Goal: Transaction & Acquisition: Purchase product/service

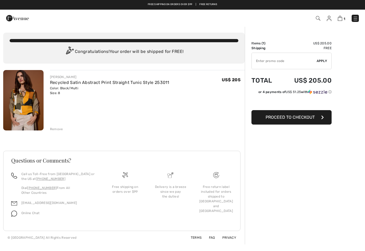
click at [291, 118] on span "Proceed to Checkout" at bounding box center [290, 117] width 49 height 5
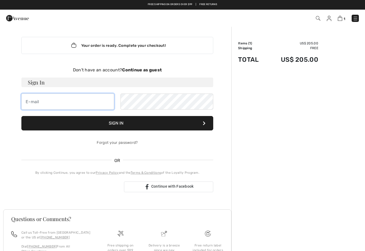
click at [26, 100] on input "email" at bounding box center [67, 102] width 93 height 16
type input "p"
click at [137, 70] on strong "Continue as guest" at bounding box center [142, 69] width 40 height 5
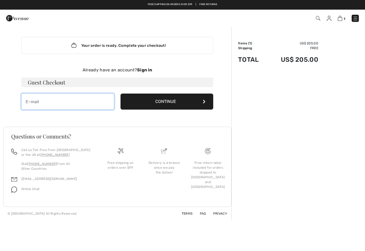
click at [42, 97] on input "email" at bounding box center [67, 102] width 93 height 16
click at [168, 200] on footer "Questions or Comments? Call us Toll-Free from Canada or the US at +1 (888) 605-…" at bounding box center [117, 167] width 228 height 80
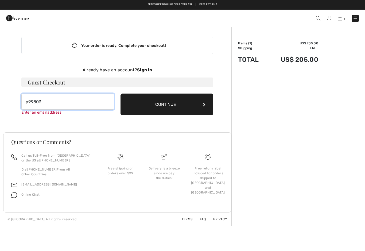
click at [44, 101] on input "p99803" at bounding box center [67, 102] width 93 height 16
type input "[EMAIL_ADDRESS][DOMAIN_NAME]"
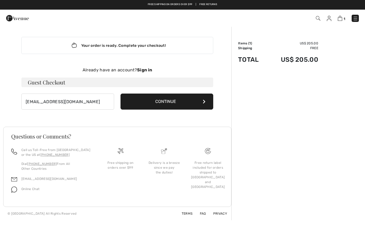
click at [181, 101] on button "Continue" at bounding box center [167, 102] width 93 height 16
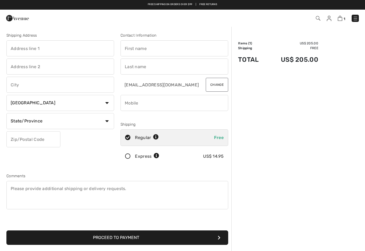
checkbox input "true"
click at [23, 48] on input "text" at bounding box center [60, 48] width 108 height 16
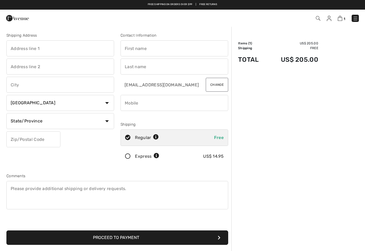
type input "[STREET_ADDRESS][PERSON_NAME]"
type input "Yardley"
select select "0"
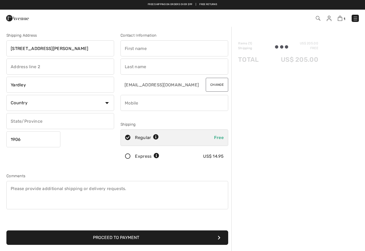
type input "19067"
type input "Phyllis L"
type input "Guerin"
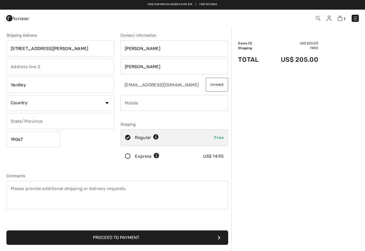
click at [127, 102] on input "phone" at bounding box center [175, 103] width 108 height 16
type input "2037337712"
click at [137, 236] on button "Proceed to Payment" at bounding box center [117, 237] width 222 height 14
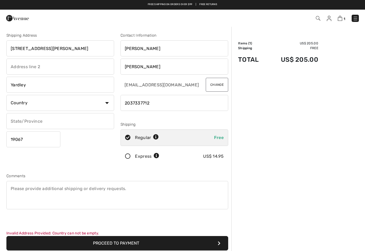
click at [113, 244] on button "Proceed to Payment" at bounding box center [117, 243] width 222 height 14
select select "US"
click at [111, 120] on select "State/Province Alabama Alaska American Samoa Arizona Arkansas California Colora…" at bounding box center [60, 121] width 108 height 16
click at [119, 243] on button "Proceed to Payment" at bounding box center [117, 243] width 222 height 14
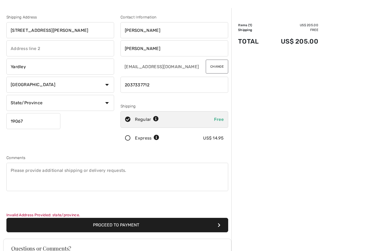
scroll to position [21, 0]
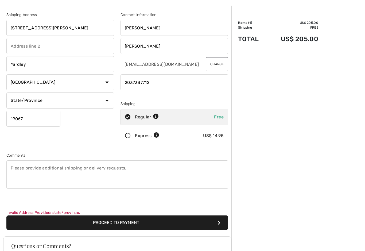
click at [109, 103] on select "State/Province Alabama Alaska American Samoa Arizona Arkansas California Colora…" at bounding box center [60, 100] width 108 height 16
select select "PA"
click at [96, 222] on button "Proceed to Payment" at bounding box center [117, 222] width 222 height 14
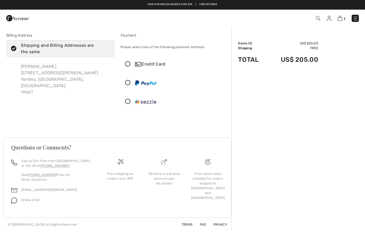
click at [128, 63] on icon at bounding box center [128, 64] width 14 height 6
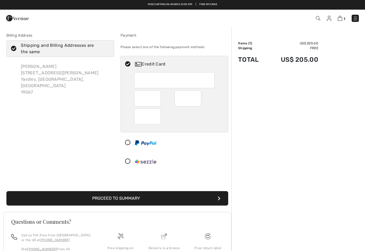
click at [141, 197] on button "Proceed to Summary" at bounding box center [117, 198] width 222 height 14
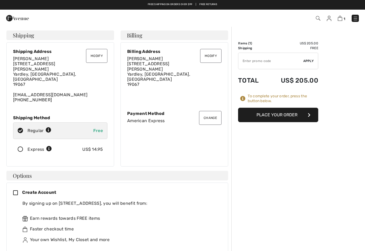
click at [286, 115] on button "Place Your Order" at bounding box center [278, 115] width 80 height 14
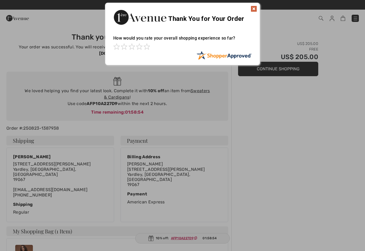
click at [255, 9] on img at bounding box center [254, 9] width 6 height 6
